Goal: Task Accomplishment & Management: Complete application form

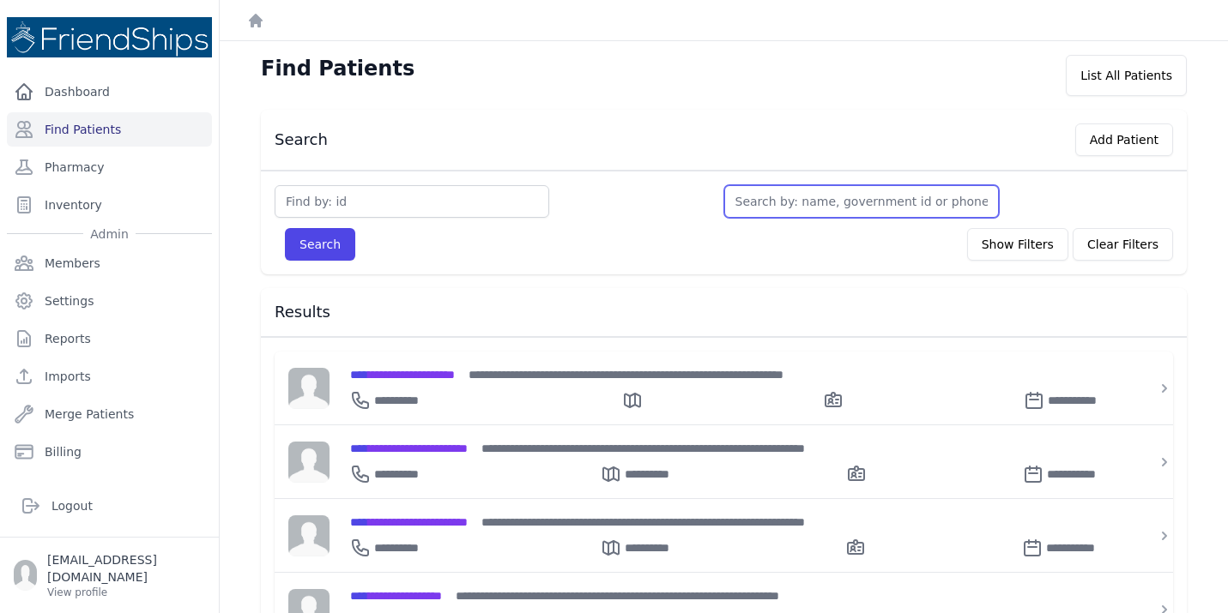
click at [766, 197] on input "text" at bounding box center [861, 201] width 275 height 33
click at [440, 374] on span "**********" at bounding box center [402, 375] width 105 height 12
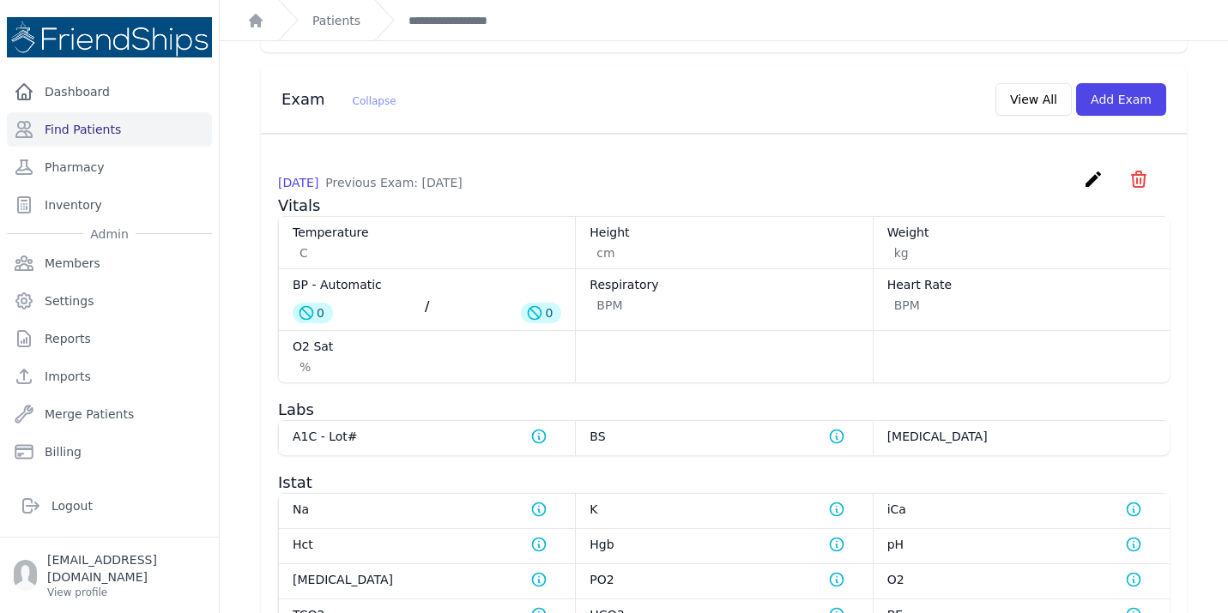
scroll to position [824, 0]
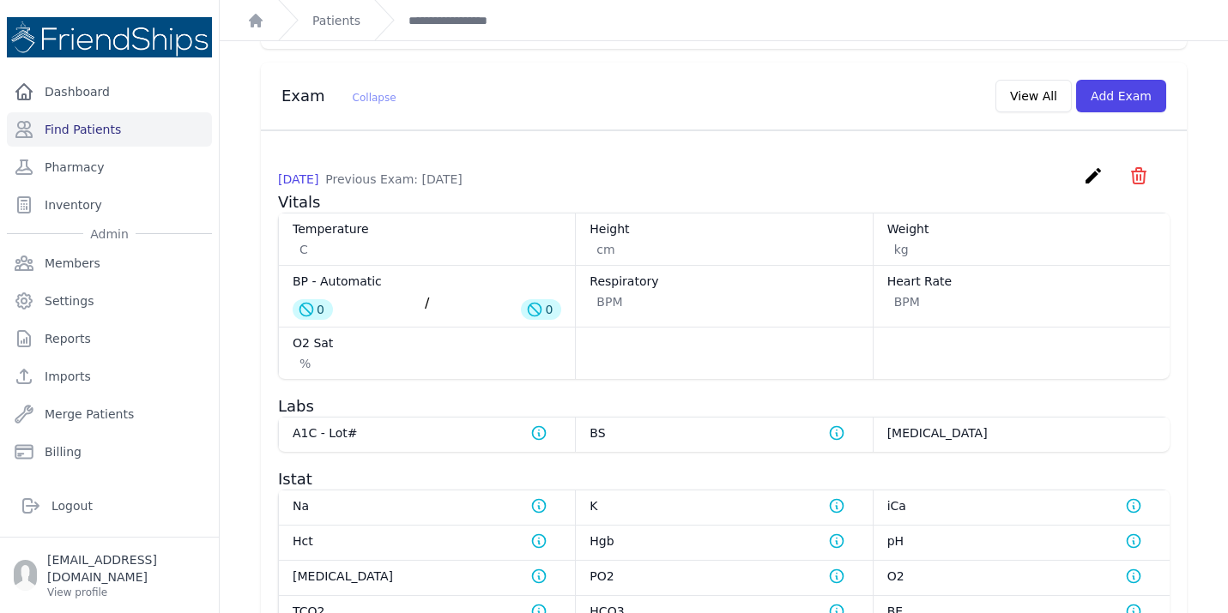
click at [1140, 184] on icon "icon" at bounding box center [1139, 175] width 14 height 15
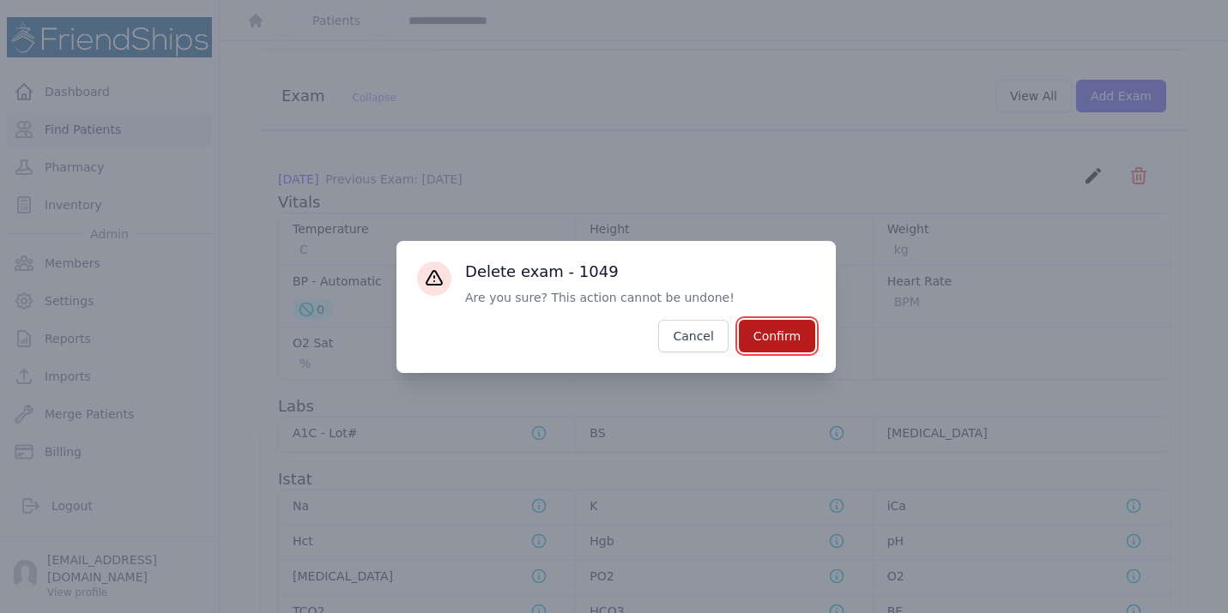
click at [783, 336] on button "Confirm" at bounding box center [777, 336] width 76 height 33
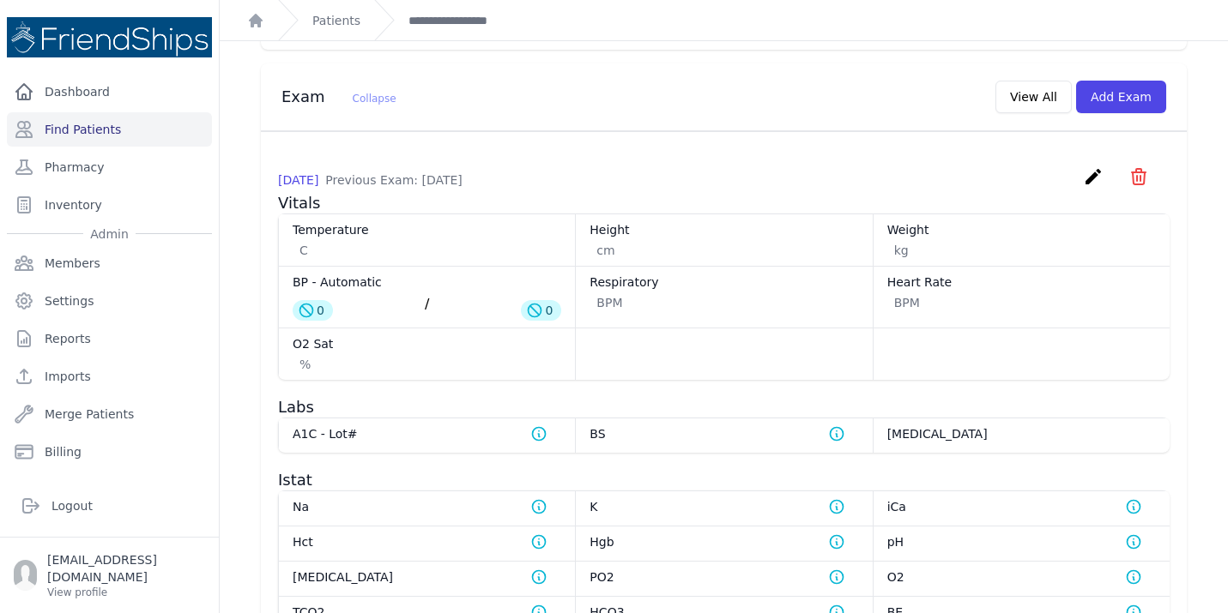
click at [244, 191] on div "# 102 Testy Fake Patient Male 54 Years Old DOB: 1971-Aug-01 Region: N/E Phone#:…" at bounding box center [723, 242] width 981 height 2022
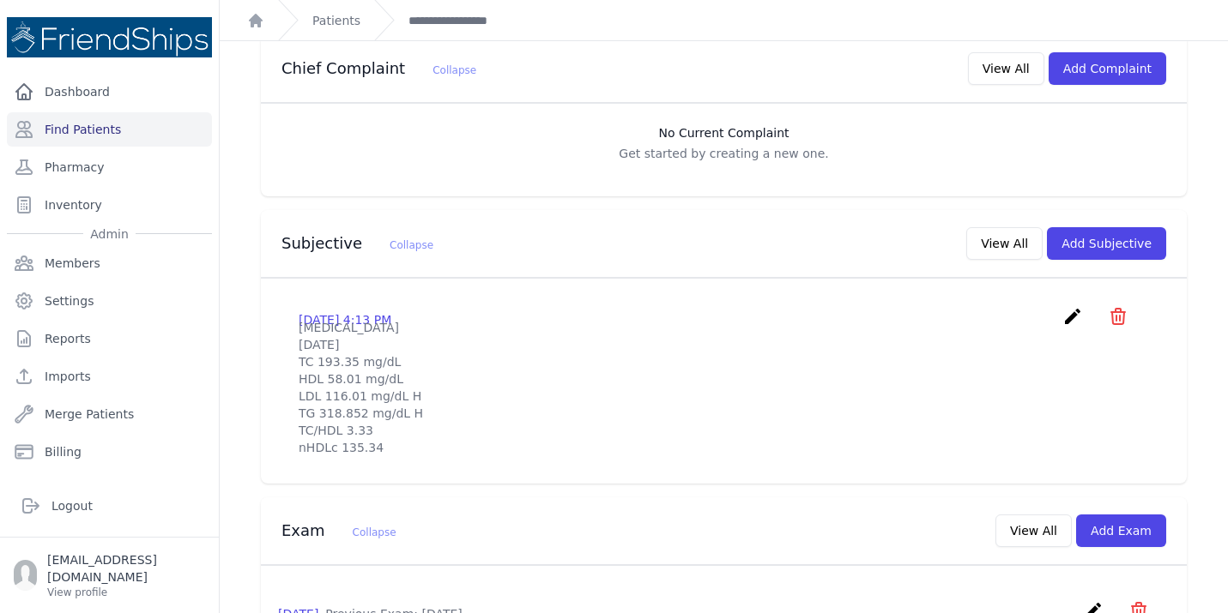
scroll to position [377, 0]
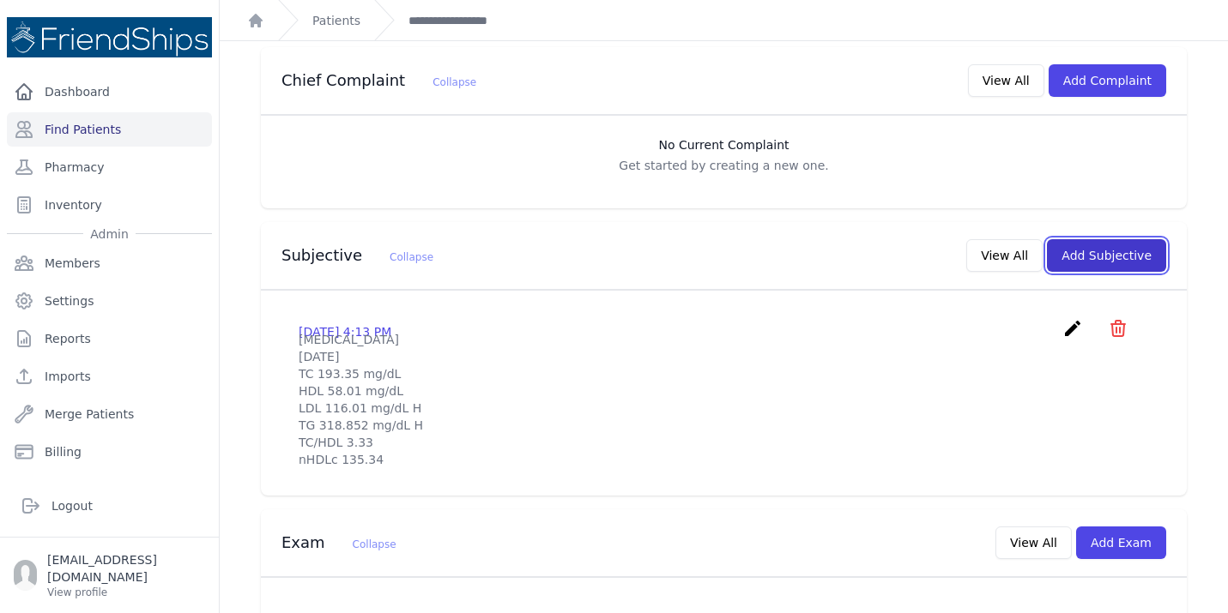
click at [1104, 239] on button "Add Subjective" at bounding box center [1106, 255] width 119 height 33
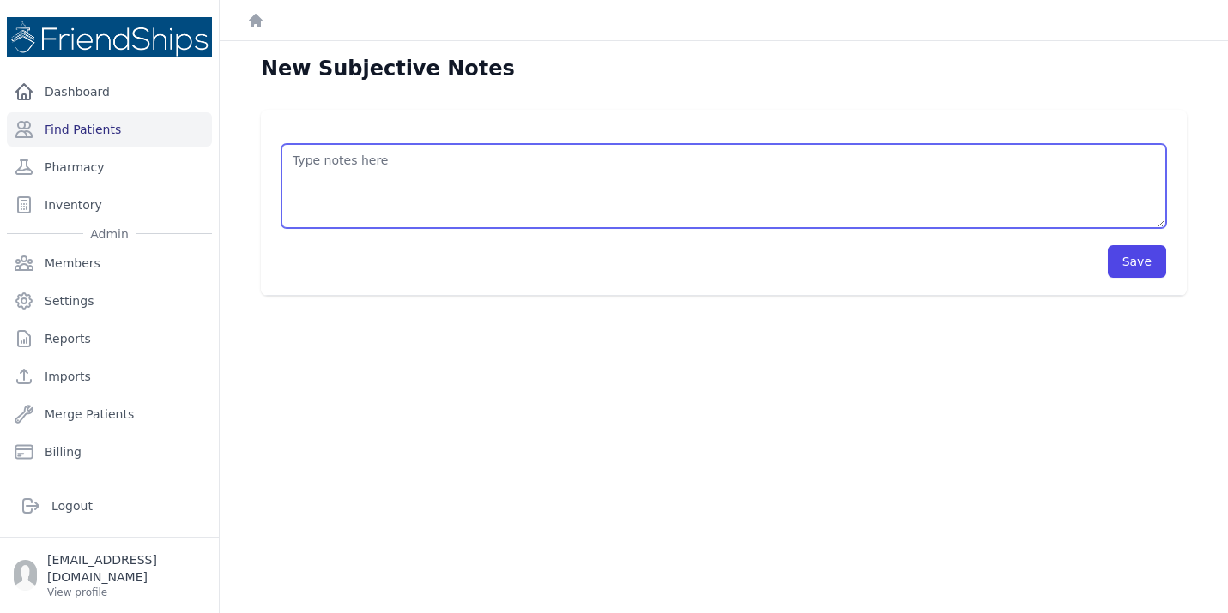
click at [343, 178] on textarea at bounding box center [723, 186] width 884 height 84
type textarea "L"
click at [343, 178] on textarea "/lipi" at bounding box center [723, 186] width 884 height 84
type textarea "/"
type textarea "TC: 2.92 mmoles/L HDL: mmoles/L TG: mmoles/L LDL: mmoles/L delete above entries…"
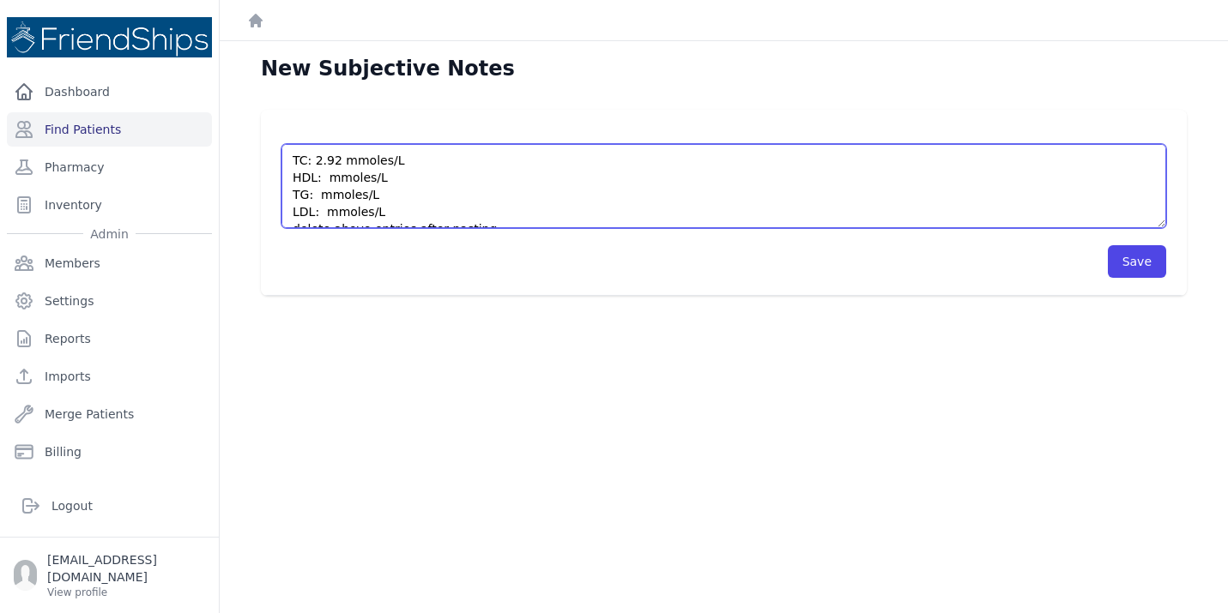
click at [328, 178] on textarea "TC: 2.92 mmoles/L HDL: mmoles/L TG: mmoles/L LDL: mmoles/L delete above entries…" at bounding box center [723, 186] width 884 height 84
drag, startPoint x: 504, startPoint y: 182, endPoint x: 293, endPoint y: 82, distance: 234.1
click at [293, 82] on div "New Subjective Notes TC: 2.92 mmoles/L HDL: 0.54 mmoles/L TG: 2.27 mmoles/L LDL…" at bounding box center [724, 347] width 1008 height 613
click at [389, 178] on textarea "LIPID PANEL 2025-09-20 TC 112.92 mg/dL HDL 20.88 mg/dL LDL 51.82 mg/dL TG 201.0…" at bounding box center [723, 186] width 884 height 84
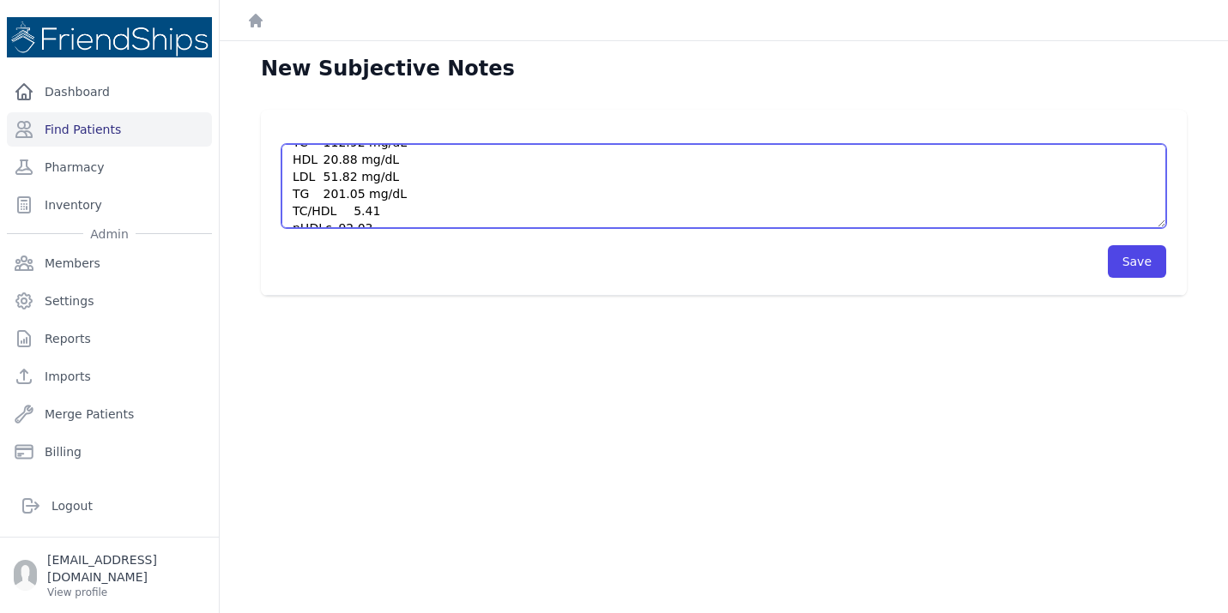
scroll to position [53, 0]
click at [467, 191] on textarea "LIPID PANEL 2025-09-20 TC 112.92 mg/dL HDL 20.88 mg/dL LDL 51.82 mg/dL TG 201.0…" at bounding box center [723, 186] width 884 height 84
click at [382, 168] on textarea "LIPID PANEL 2025-09-20 TC 112.92 mg/dL HDL 20.88 mg/dL LDL 51.82 mg/dL TG 201.0…" at bounding box center [723, 186] width 884 height 84
type textarea "LIPID PANEL 2025-09-20 TC 112.92 mg/dL HDL 20.88 mg/dL LDL 51.82 mg/dL TG 201.0…"
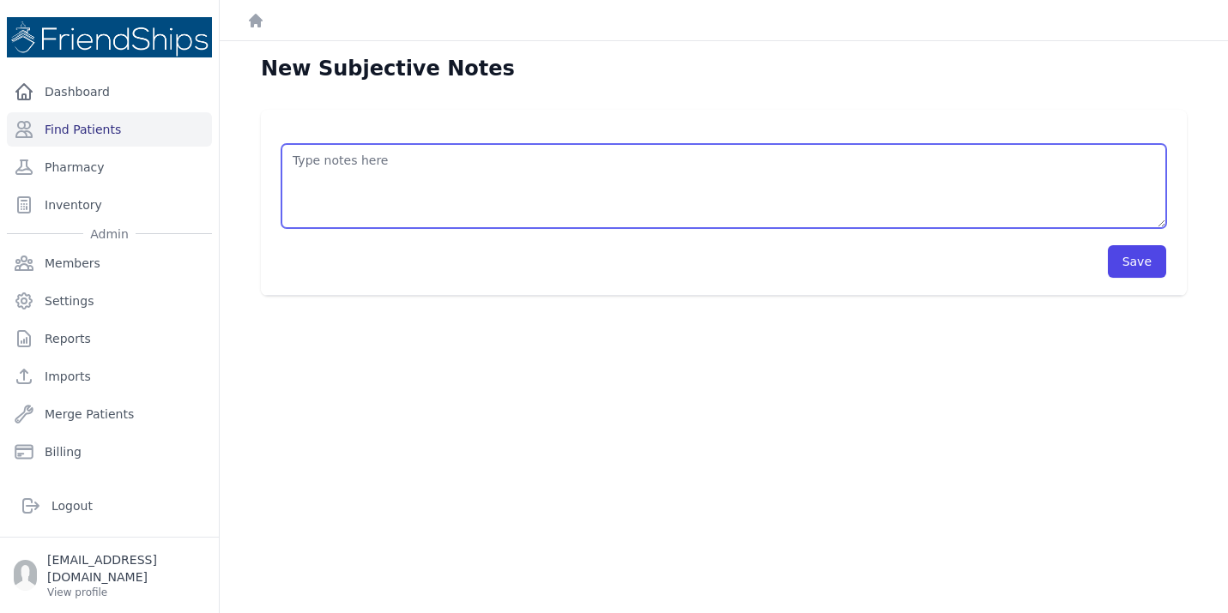
scroll to position [0, 0]
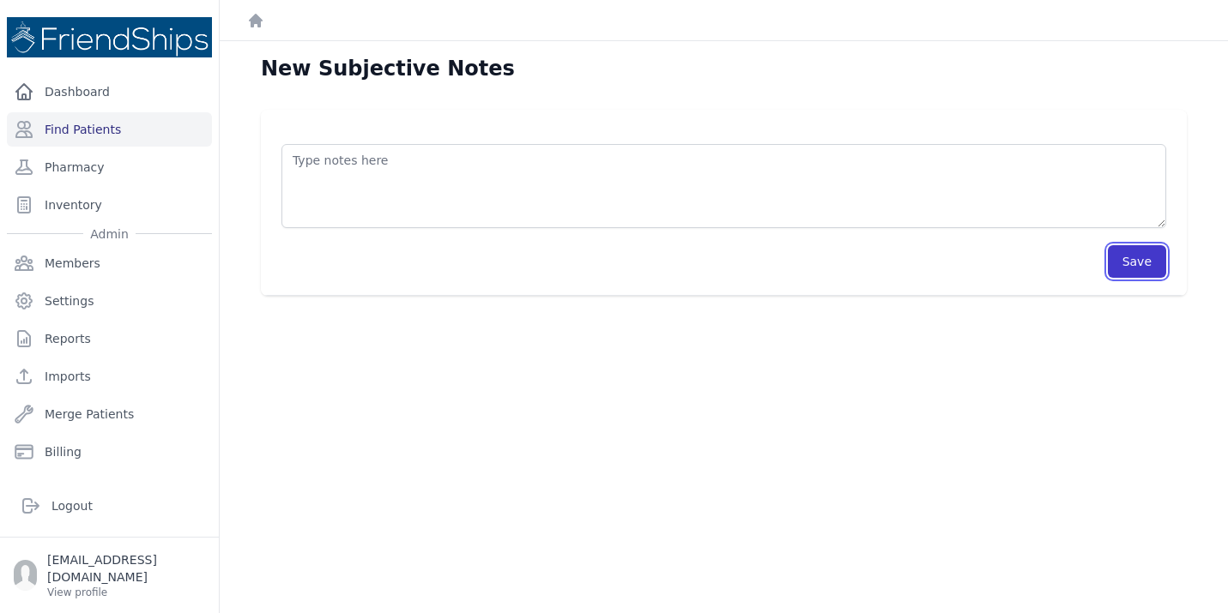
click at [1129, 259] on button "Save" at bounding box center [1137, 261] width 58 height 33
click at [94, 130] on link "Find Patients" at bounding box center [109, 129] width 205 height 34
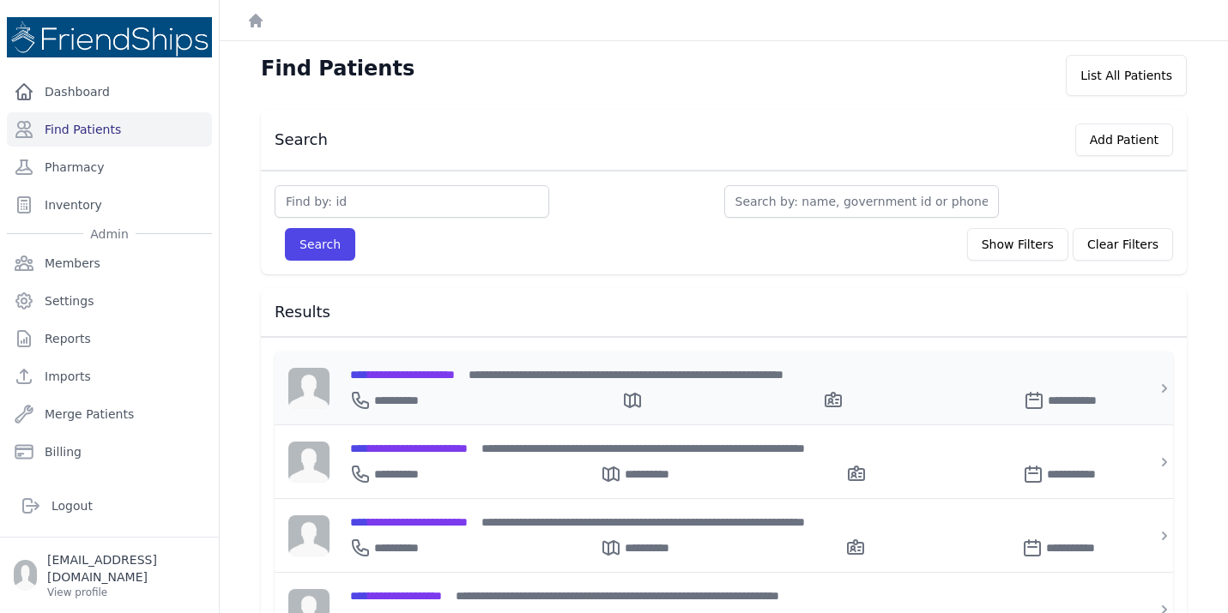
click at [406, 370] on span "**********" at bounding box center [402, 375] width 105 height 12
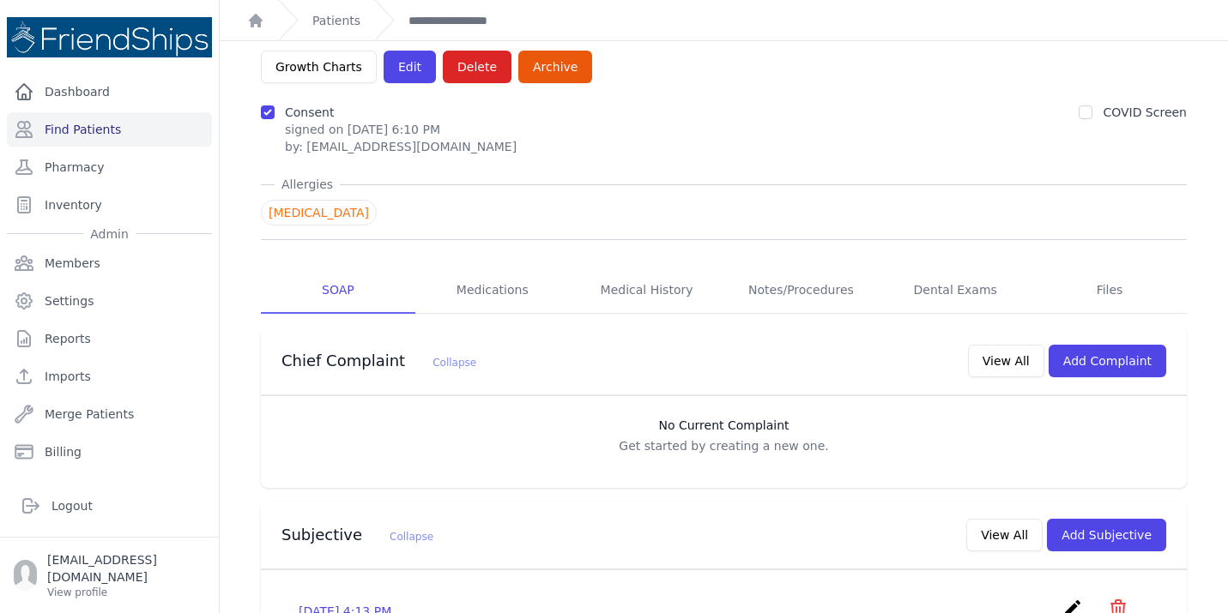
scroll to position [106, 0]
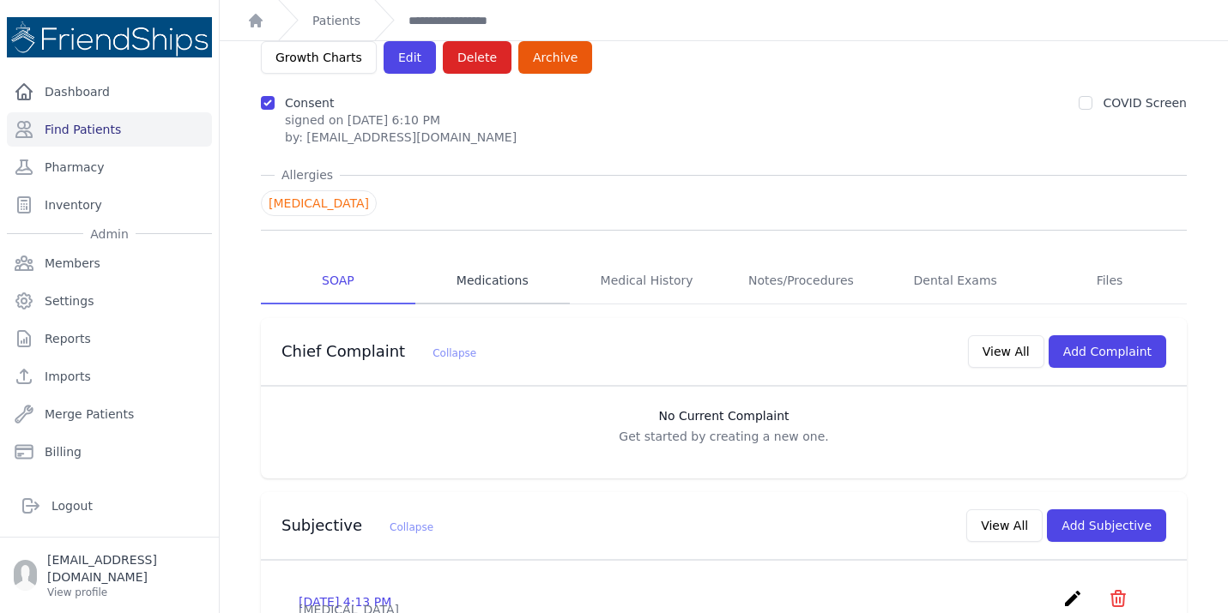
click at [493, 258] on link "Medications" at bounding box center [492, 281] width 154 height 46
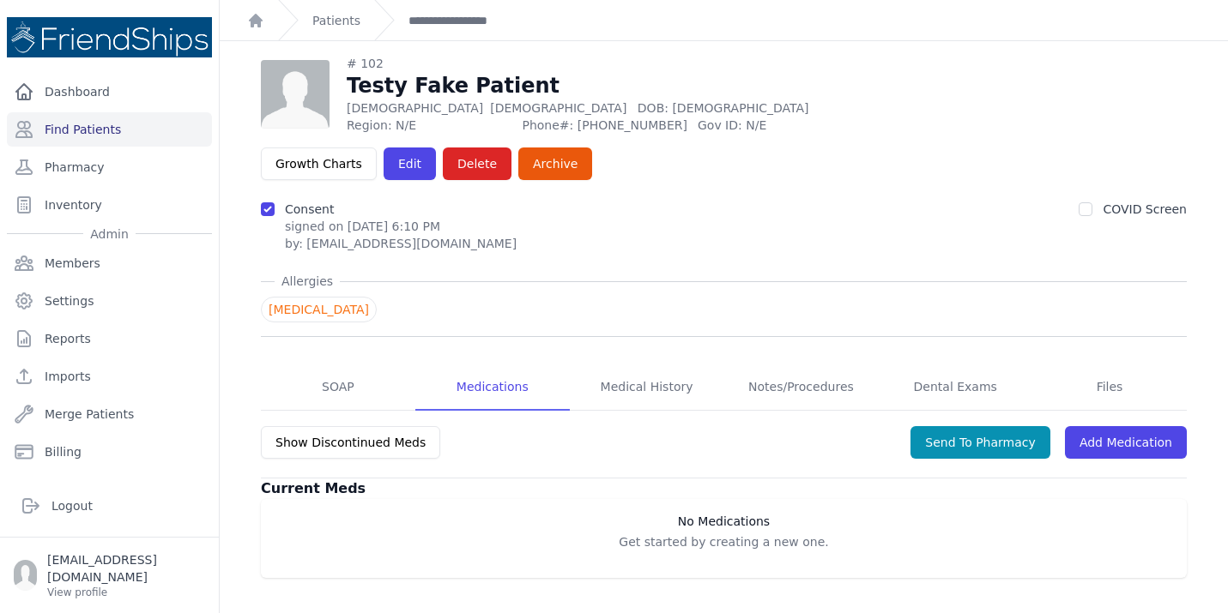
scroll to position [41, 0]
click at [1146, 426] on link "Add Medication" at bounding box center [1126, 442] width 122 height 33
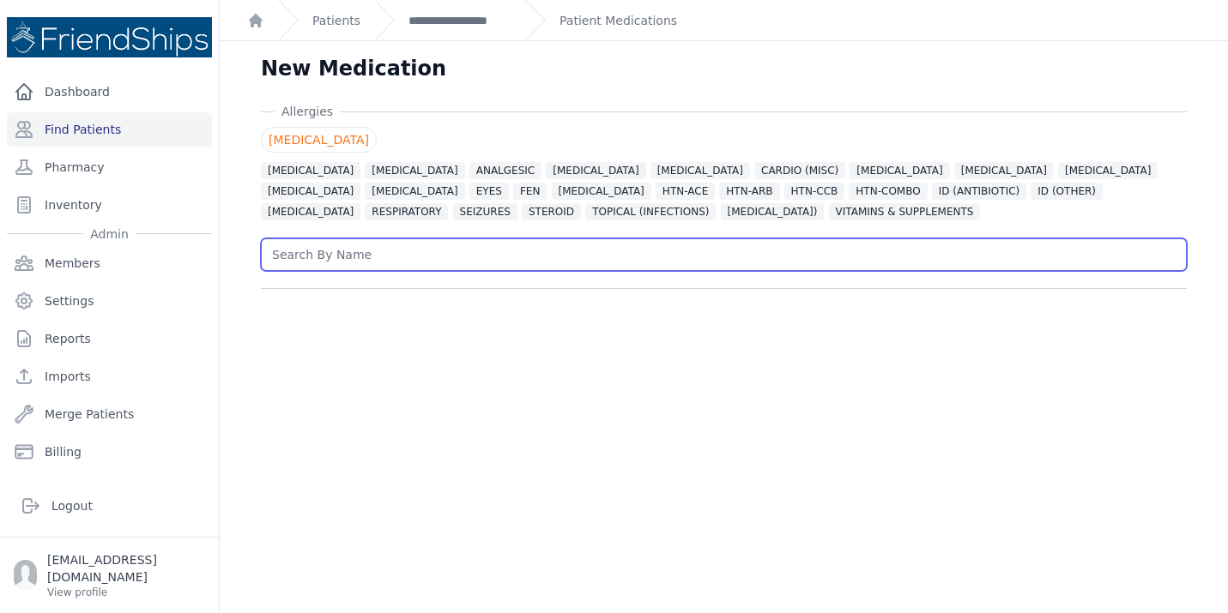
click at [336, 249] on input "text" at bounding box center [724, 254] width 926 height 33
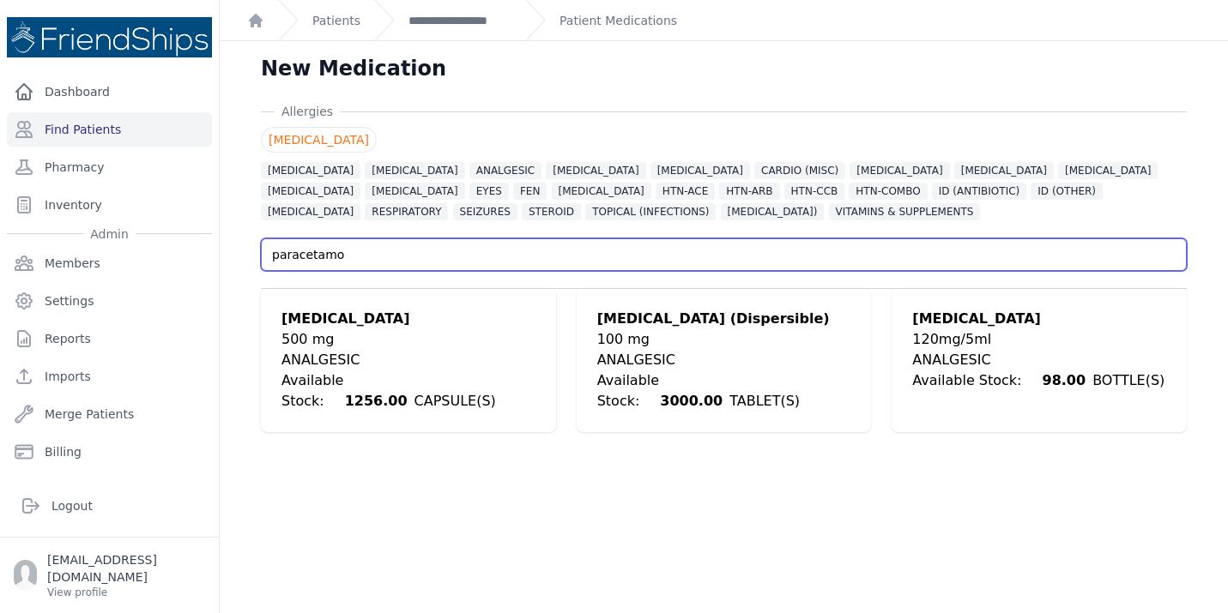
type input "[MEDICAL_DATA]"
click at [293, 251] on input "[MEDICAL_DATA]" at bounding box center [724, 254] width 926 height 33
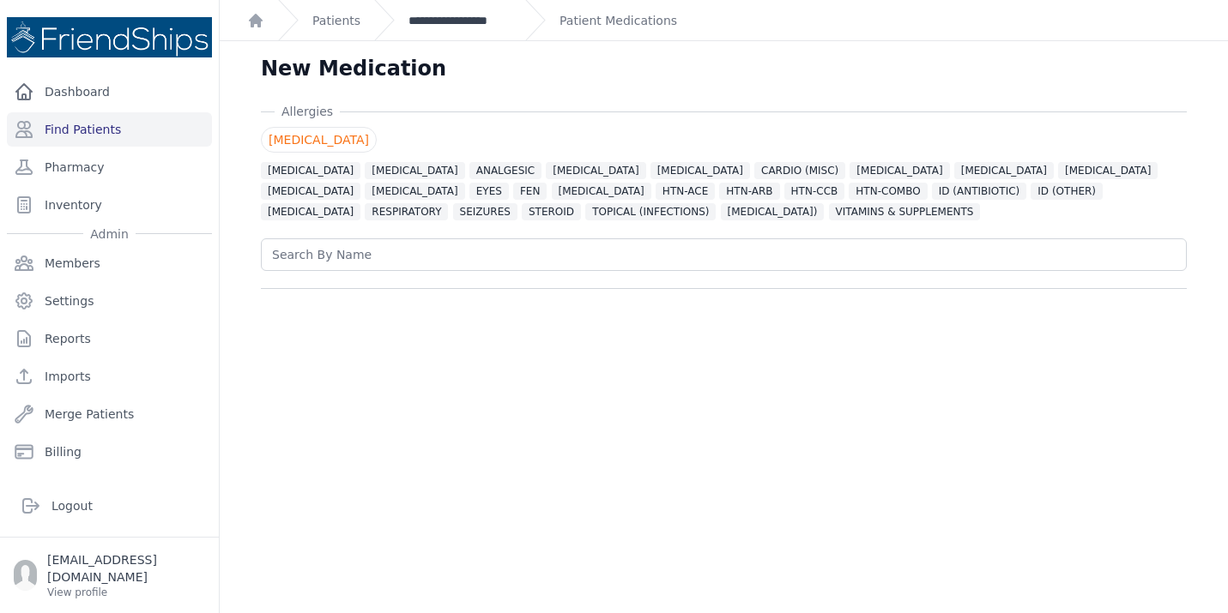
click at [489, 21] on link "**********" at bounding box center [459, 20] width 103 height 17
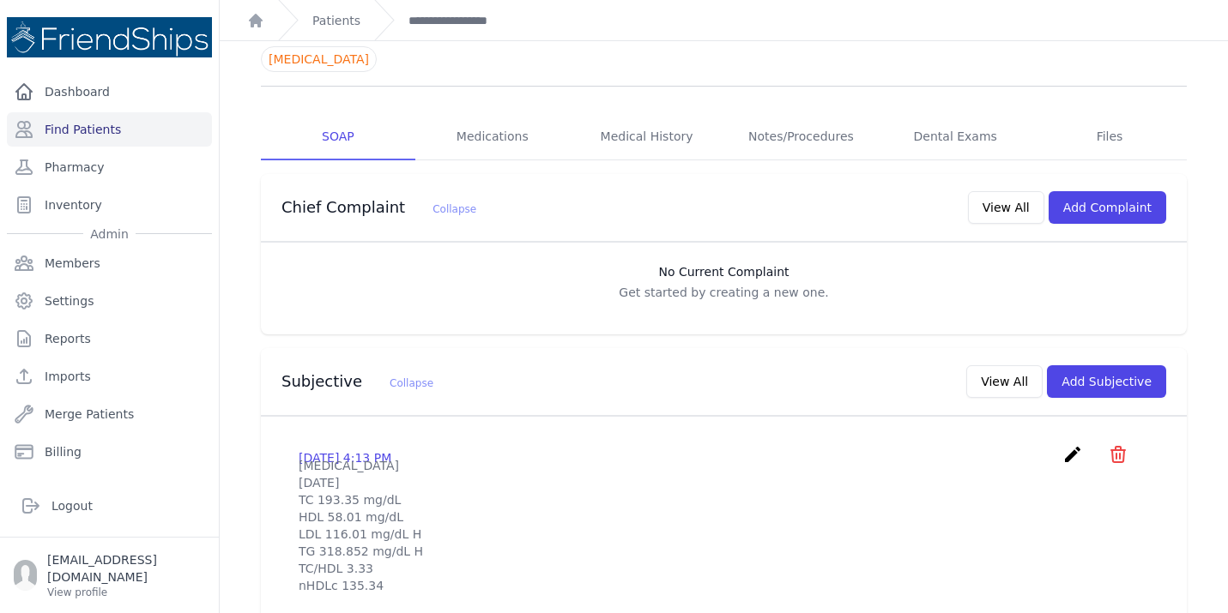
scroll to position [257, 0]
